Goal: Information Seeking & Learning: Find specific fact

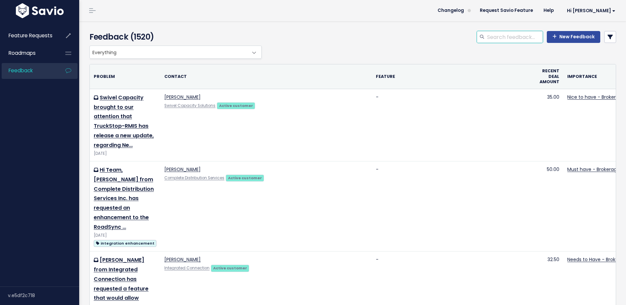
click at [530, 38] on input "search" at bounding box center [515, 37] width 56 height 12
type input "invoice date"
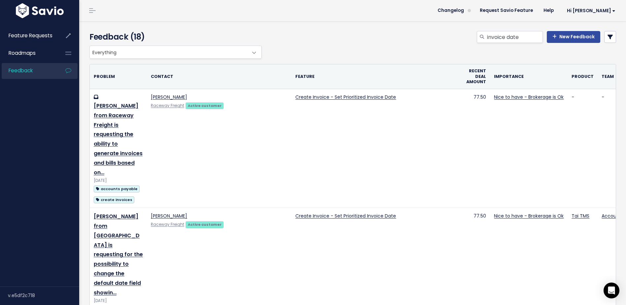
click at [602, 44] on div "invoice date New Feedback" at bounding box center [442, 38] width 358 height 15
click at [605, 41] on link at bounding box center [610, 37] width 12 height 12
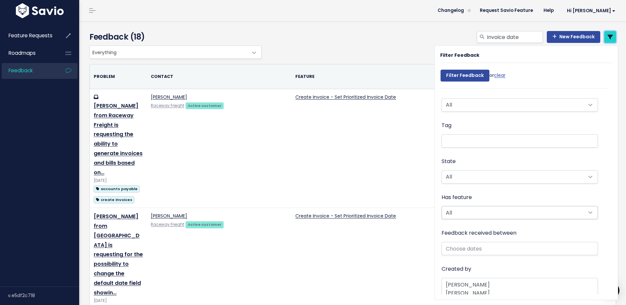
scroll to position [80, 0]
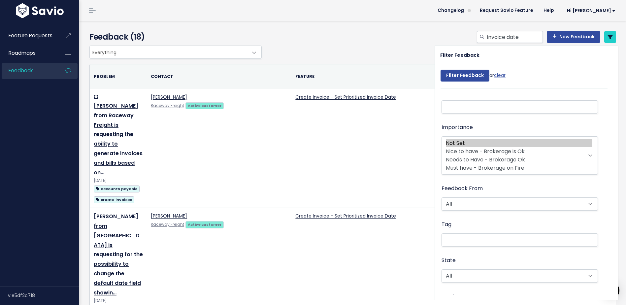
click at [467, 239] on li at bounding box center [519, 239] width 150 height 7
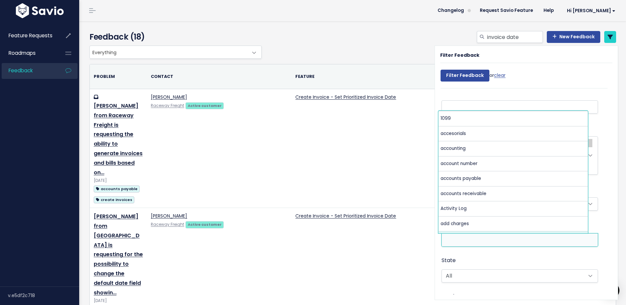
click at [474, 240] on li at bounding box center [519, 239] width 150 height 7
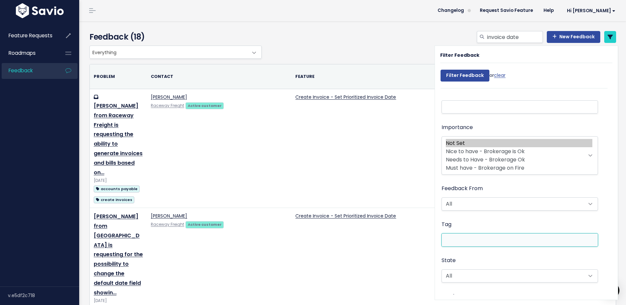
click at [462, 240] on li at bounding box center [519, 239] width 150 height 7
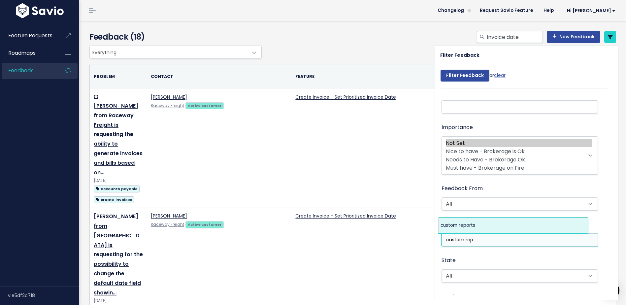
type input "custom rep"
select select "5077"
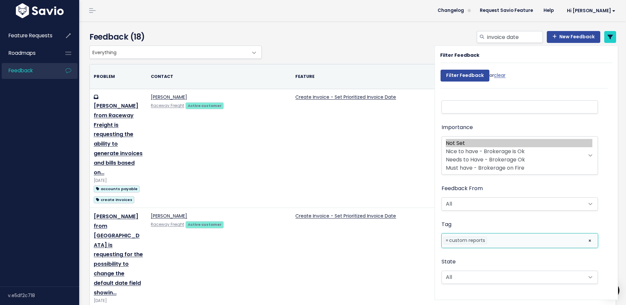
click at [480, 106] on li at bounding box center [519, 107] width 150 height 7
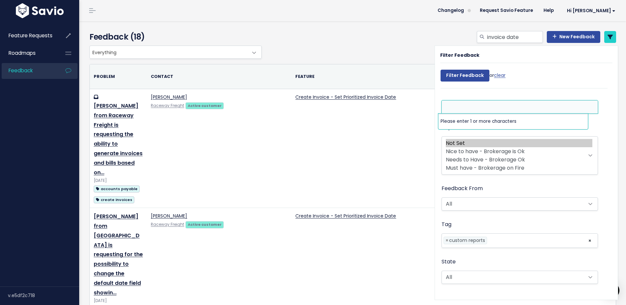
click at [560, 185] on div "Feedback From All Active customer Churned customer Internal user Lost deal Pros…" at bounding box center [520, 198] width 156 height 28
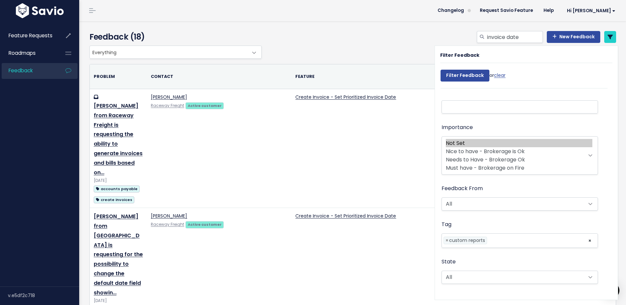
click at [455, 107] on li at bounding box center [519, 107] width 150 height 7
type input "C"
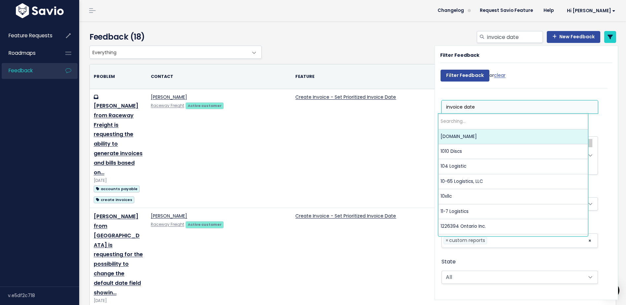
type input "invoice date"
select select "13245523"
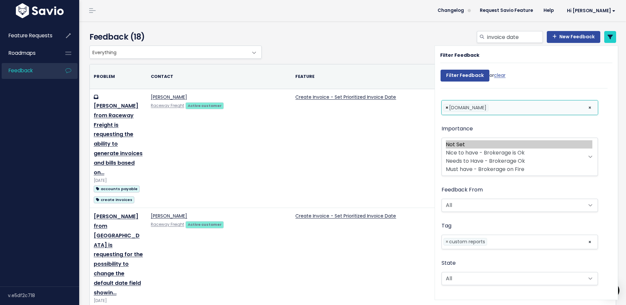
click at [446, 106] on span "×" at bounding box center [447, 107] width 3 height 7
select select
click at [447, 106] on li at bounding box center [519, 107] width 150 height 7
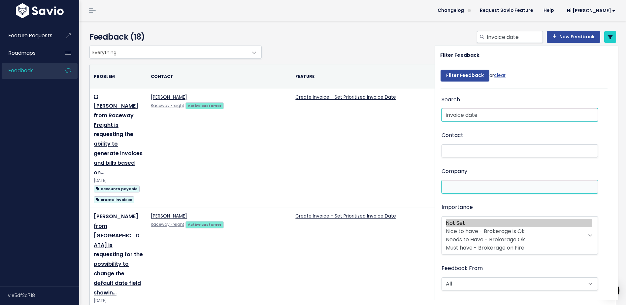
click at [463, 111] on input "invoice date" at bounding box center [520, 114] width 156 height 13
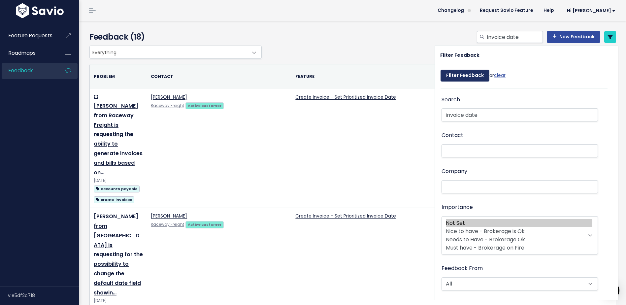
drag, startPoint x: 466, startPoint y: 78, endPoint x: 470, endPoint y: 94, distance: 17.4
click at [470, 95] on form "Filter Feedback or clear Search invoice date Contact Company 09gmail.com Import…" at bounding box center [521, 180] width 172 height 228
click at [465, 78] on input "Filter Feedback" at bounding box center [465, 76] width 49 height 12
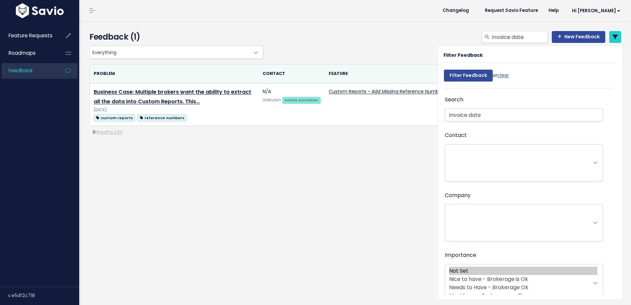
select select
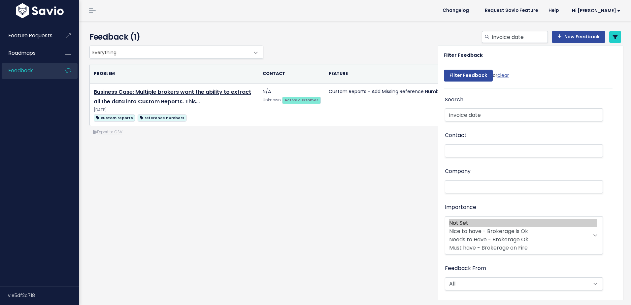
click at [344, 141] on div "Everything Any Product: Any Product Area Any Product: No Product Area No Produc…" at bounding box center [355, 117] width 542 height 143
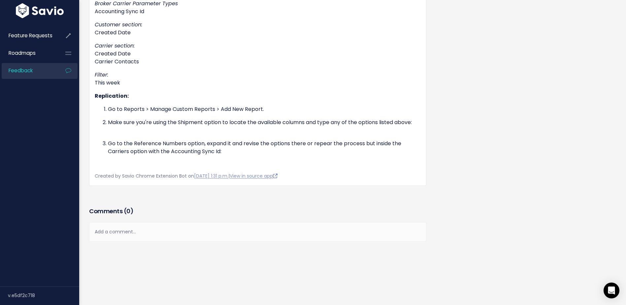
scroll to position [561, 0]
